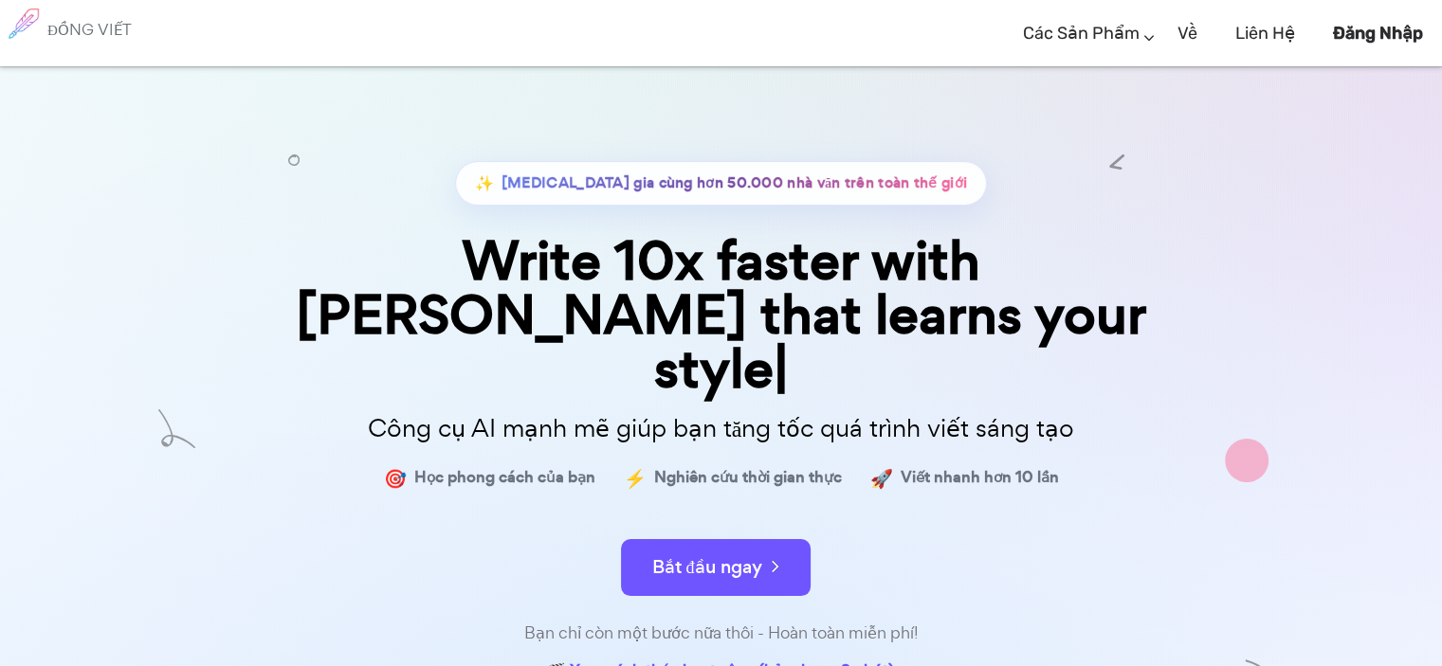
click at [725, 511] on div "Bắt đầu ngay" at bounding box center [721, 551] width 948 height 81
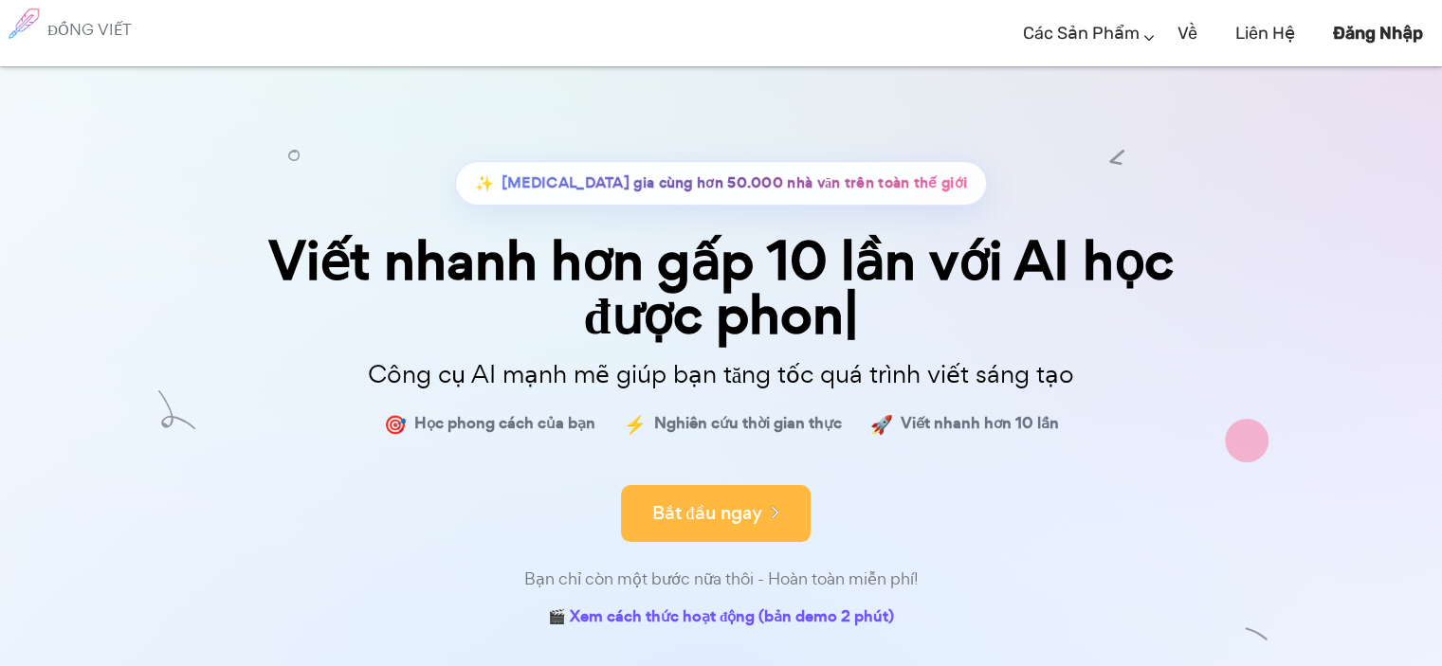
click at [712, 513] on font "Bắt đầu ngay" at bounding box center [707, 514] width 110 height 26
